Goal: Information Seeking & Learning: Learn about a topic

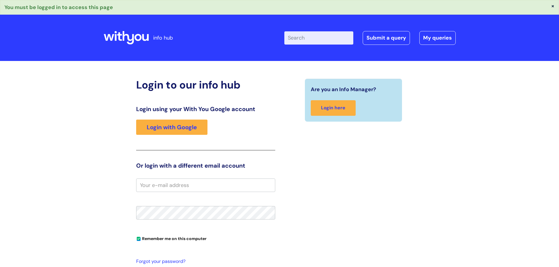
click at [304, 41] on input "Enter your search term here..." at bounding box center [319, 37] width 69 height 13
click at [179, 130] on link "Login with Google" at bounding box center [171, 127] width 71 height 15
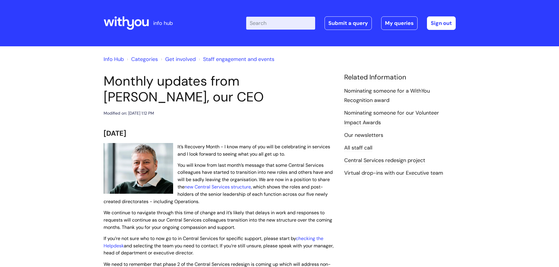
click at [267, 24] on input "Enter your search term here..." at bounding box center [280, 23] width 69 height 13
type input "eap"
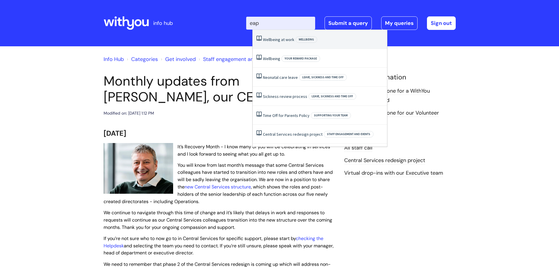
click at [279, 43] on li "Wellbeing at work Wellbeing" at bounding box center [320, 39] width 134 height 19
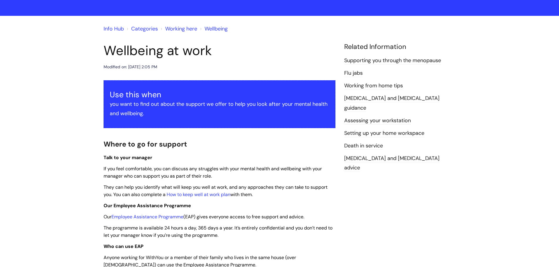
scroll to position [59, 0]
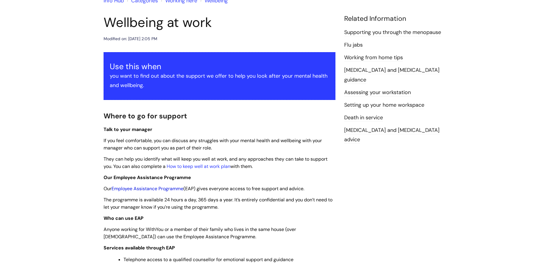
click at [153, 191] on link "Employee Assistance Programme" at bounding box center [148, 189] width 72 height 6
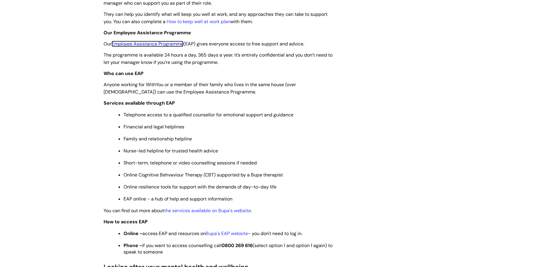
scroll to position [206, 0]
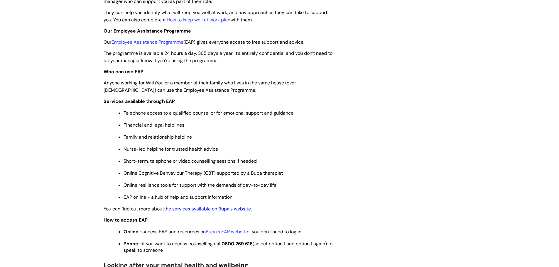
click at [193, 208] on link "the services available on Bupa's website" at bounding box center [207, 209] width 87 height 6
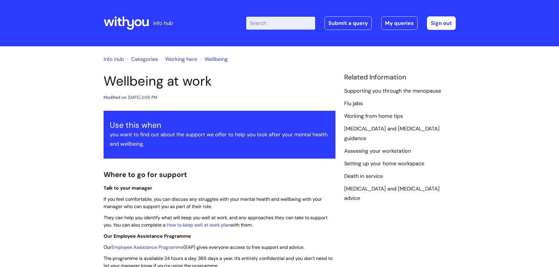
scroll to position [206, 0]
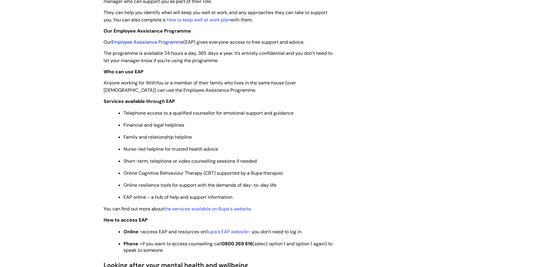
click at [172, 43] on link "Employee Assistance Programme" at bounding box center [148, 42] width 72 height 6
